Goal: Navigation & Orientation: Find specific page/section

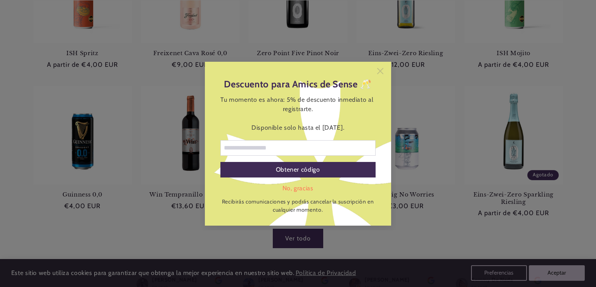
click at [381, 72] on icon at bounding box center [380, 71] width 6 height 6
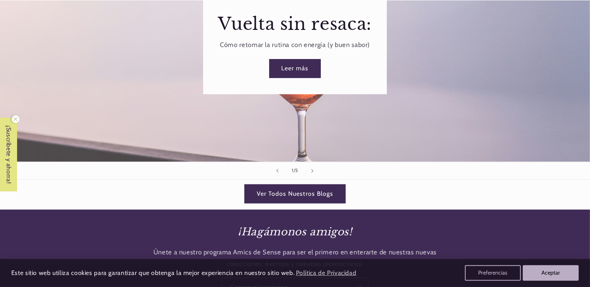
scroll to position [1020, 0]
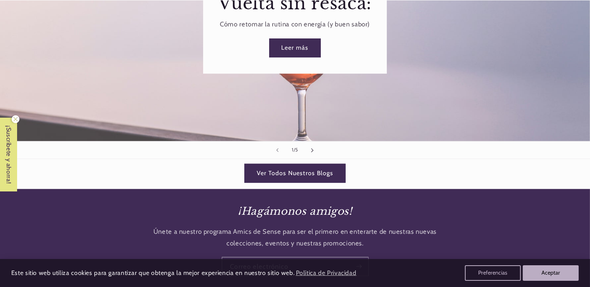
click at [311, 145] on button "Diapositiva siguiente" at bounding box center [312, 150] width 17 height 17
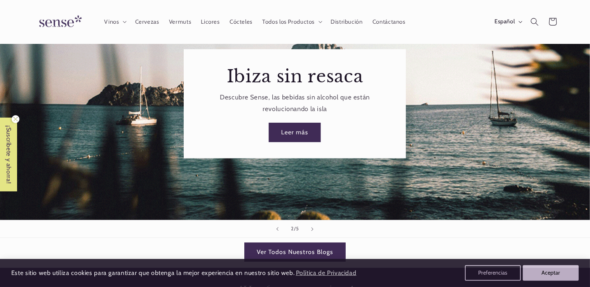
scroll to position [897, 0]
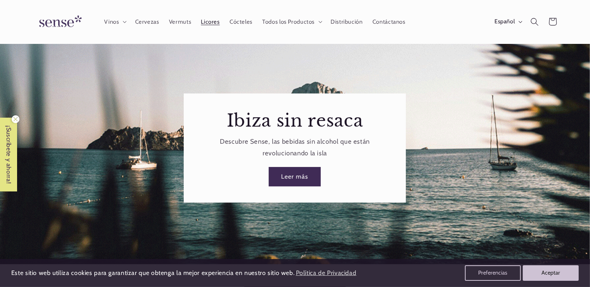
click at [204, 22] on span "Licores" at bounding box center [210, 21] width 19 height 7
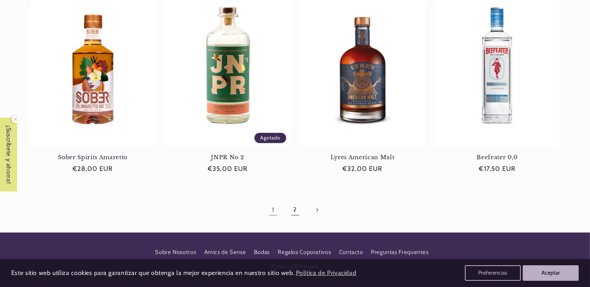
click at [294, 209] on link "2" at bounding box center [295, 210] width 18 height 18
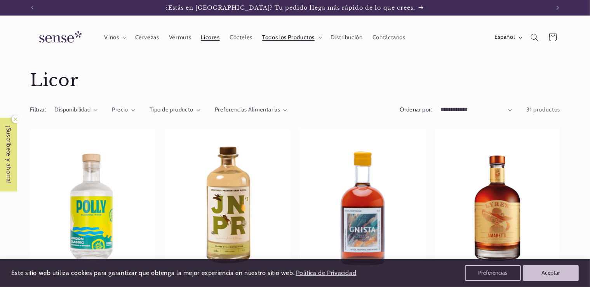
click at [60, 41] on img at bounding box center [59, 37] width 58 height 22
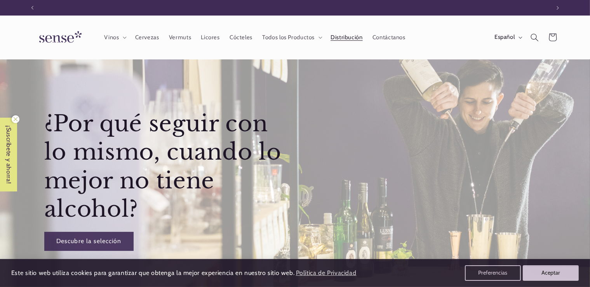
scroll to position [0, 517]
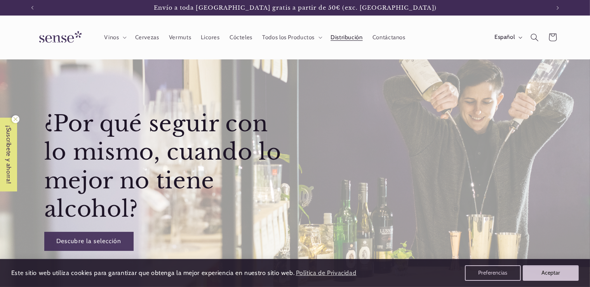
click at [355, 36] on span "Distribución" at bounding box center [346, 37] width 32 height 7
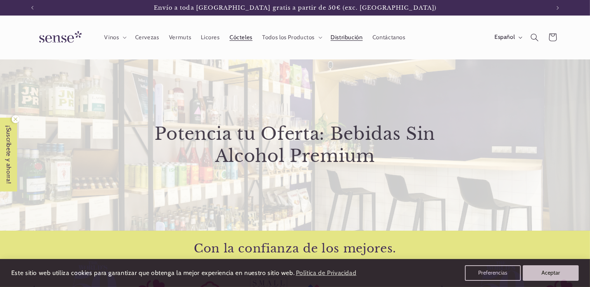
click at [243, 37] on span "Cócteles" at bounding box center [240, 37] width 23 height 7
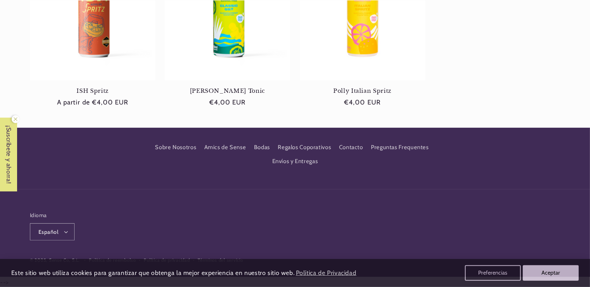
scroll to position [406, 0]
